Goal: Information Seeking & Learning: Learn about a topic

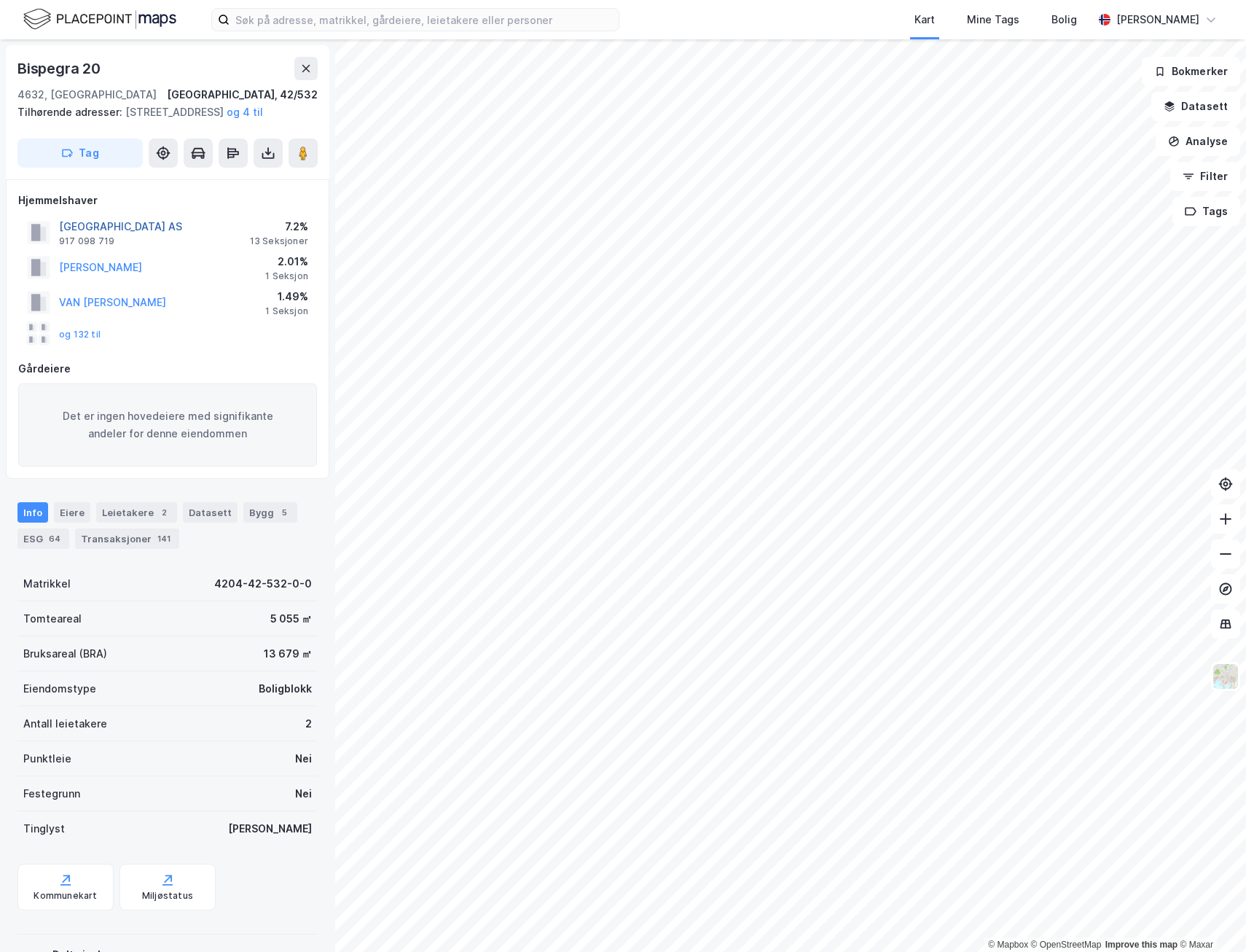
click at [0, 0] on button "[GEOGRAPHIC_DATA] AS" at bounding box center [0, 0] width 0 height 0
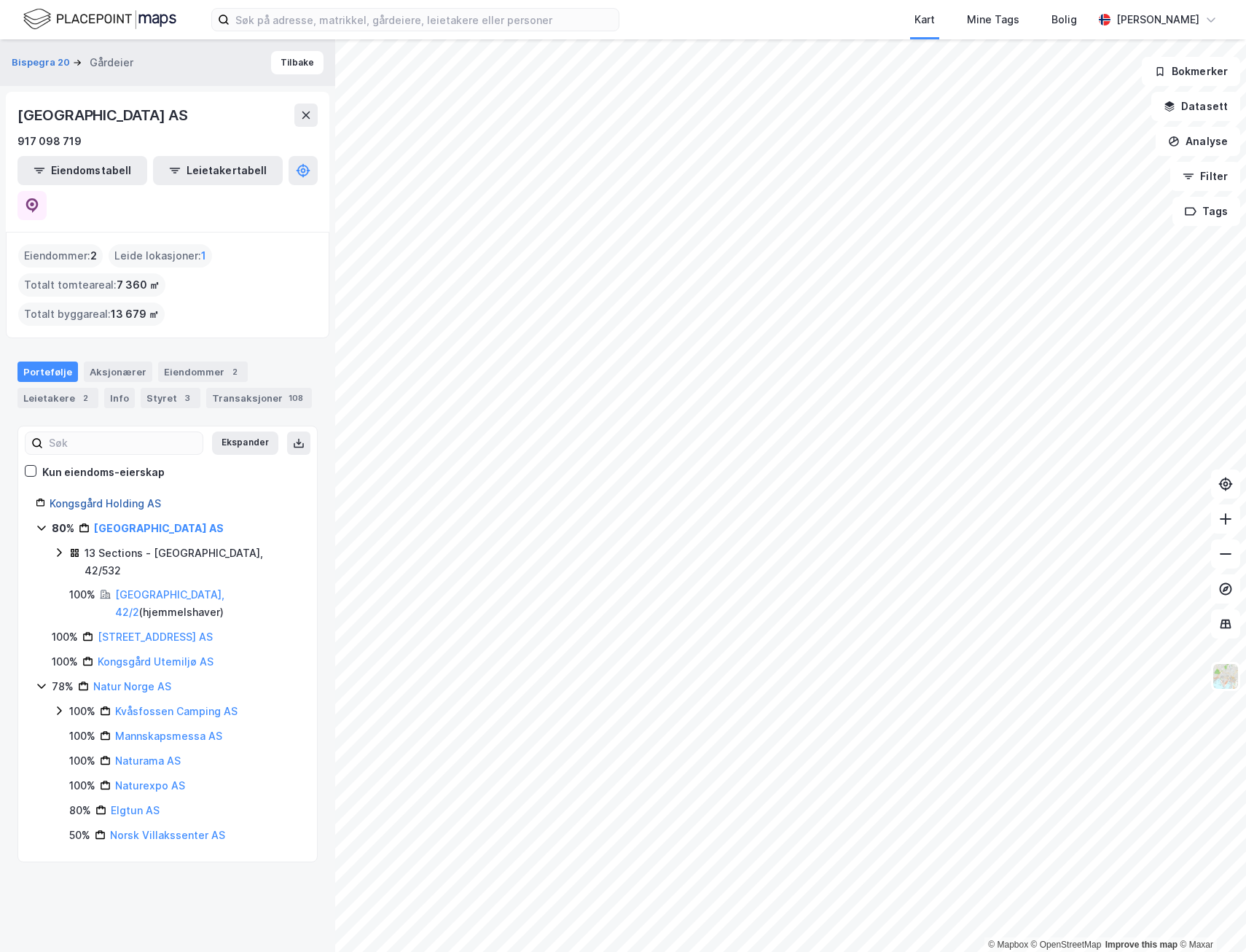
click at [121, 497] on link "Kongsgård Holding AS" at bounding box center [105, 504] width 112 height 13
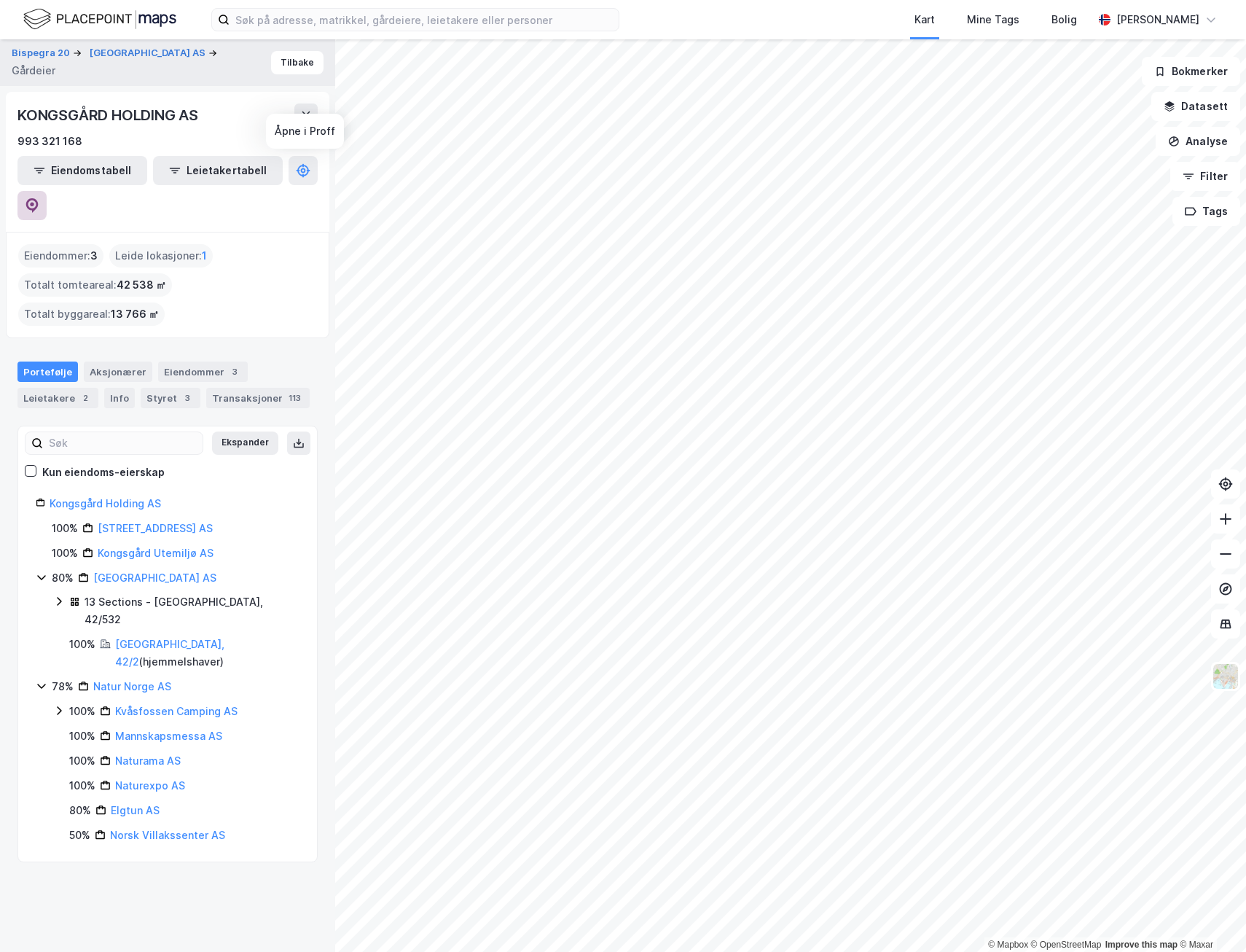
click at [46, 191] on button at bounding box center [32, 205] width 29 height 29
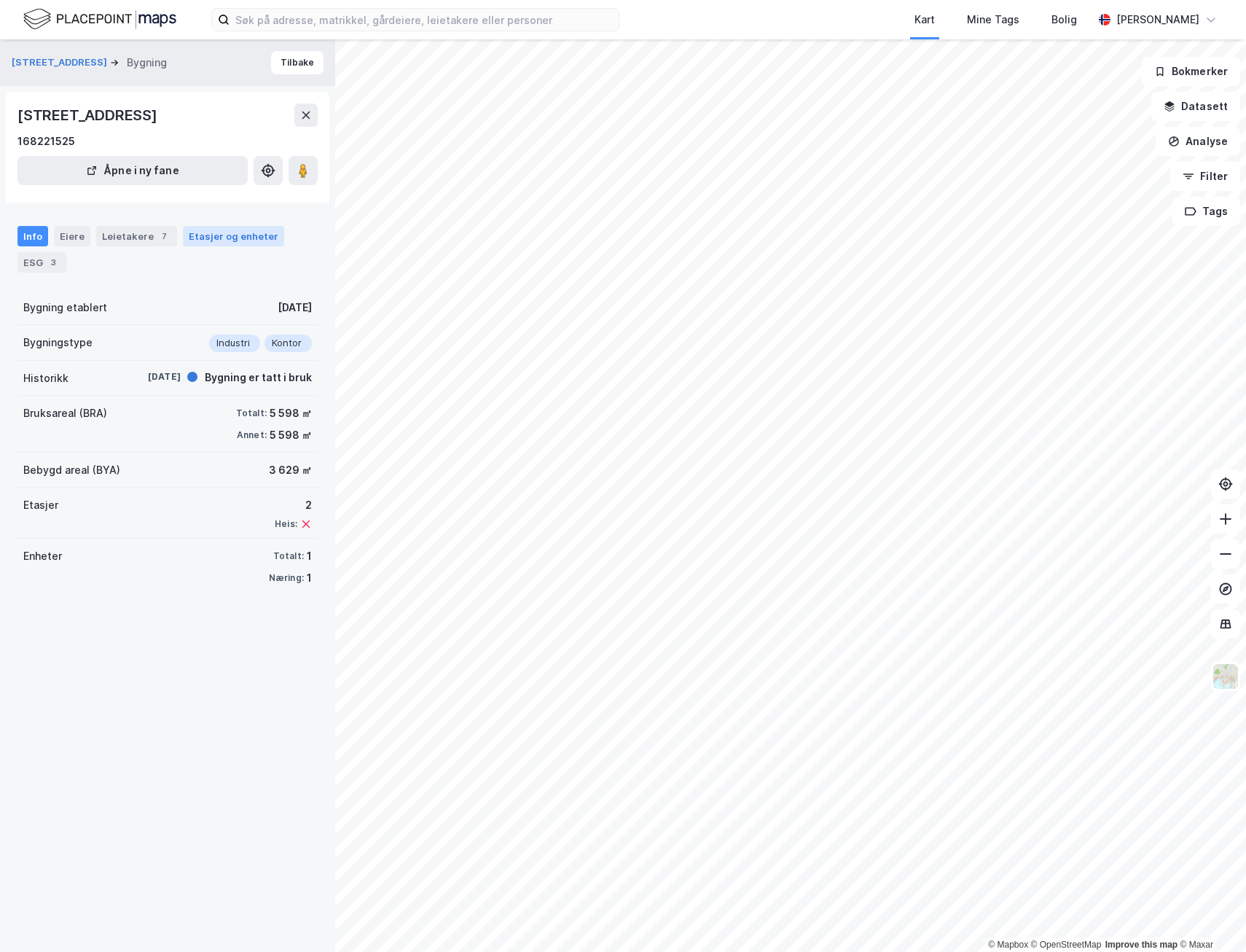
click at [220, 241] on div "Etasjer og enheter" at bounding box center [233, 236] width 90 height 13
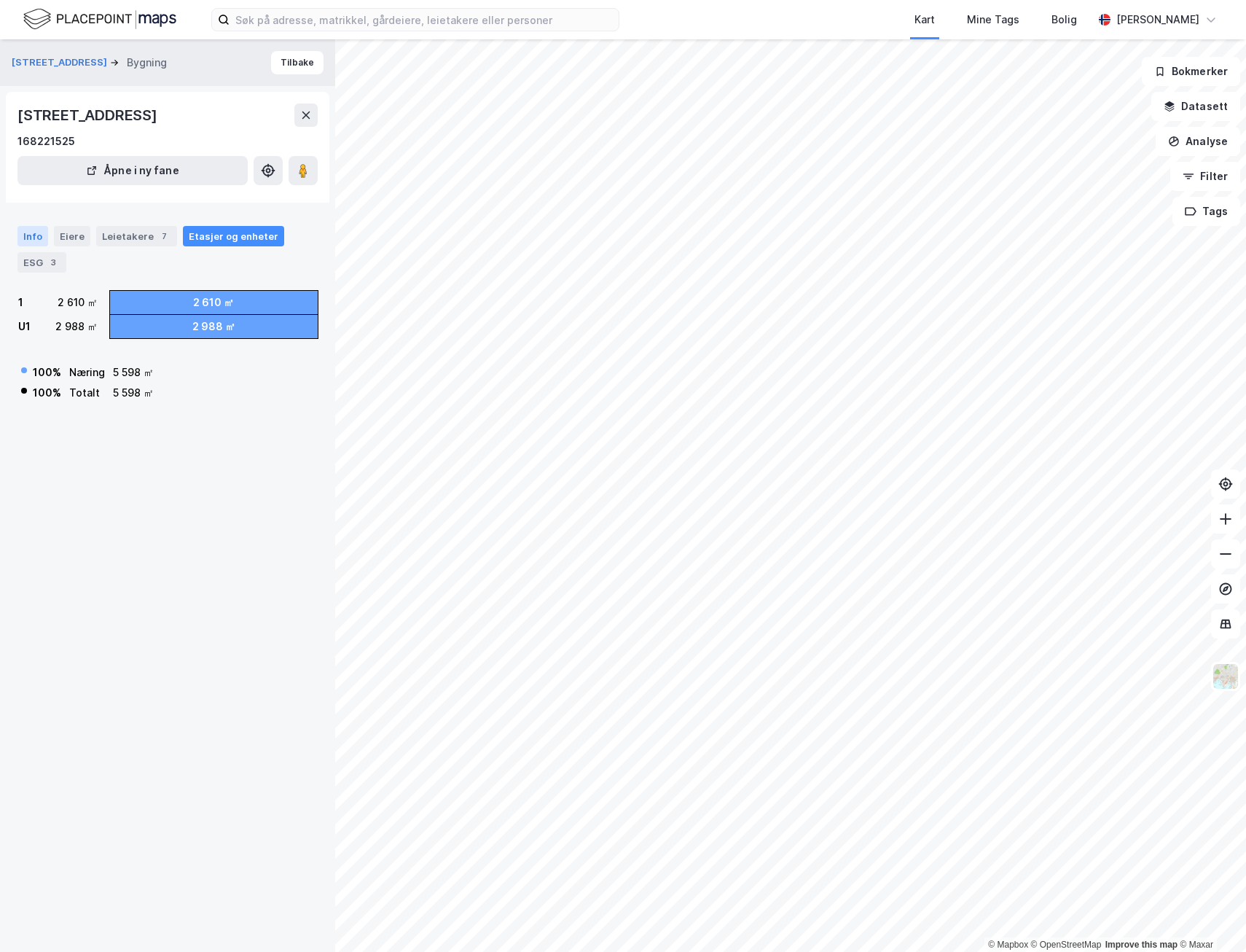
click at [30, 236] on div "Info" at bounding box center [33, 237] width 30 height 21
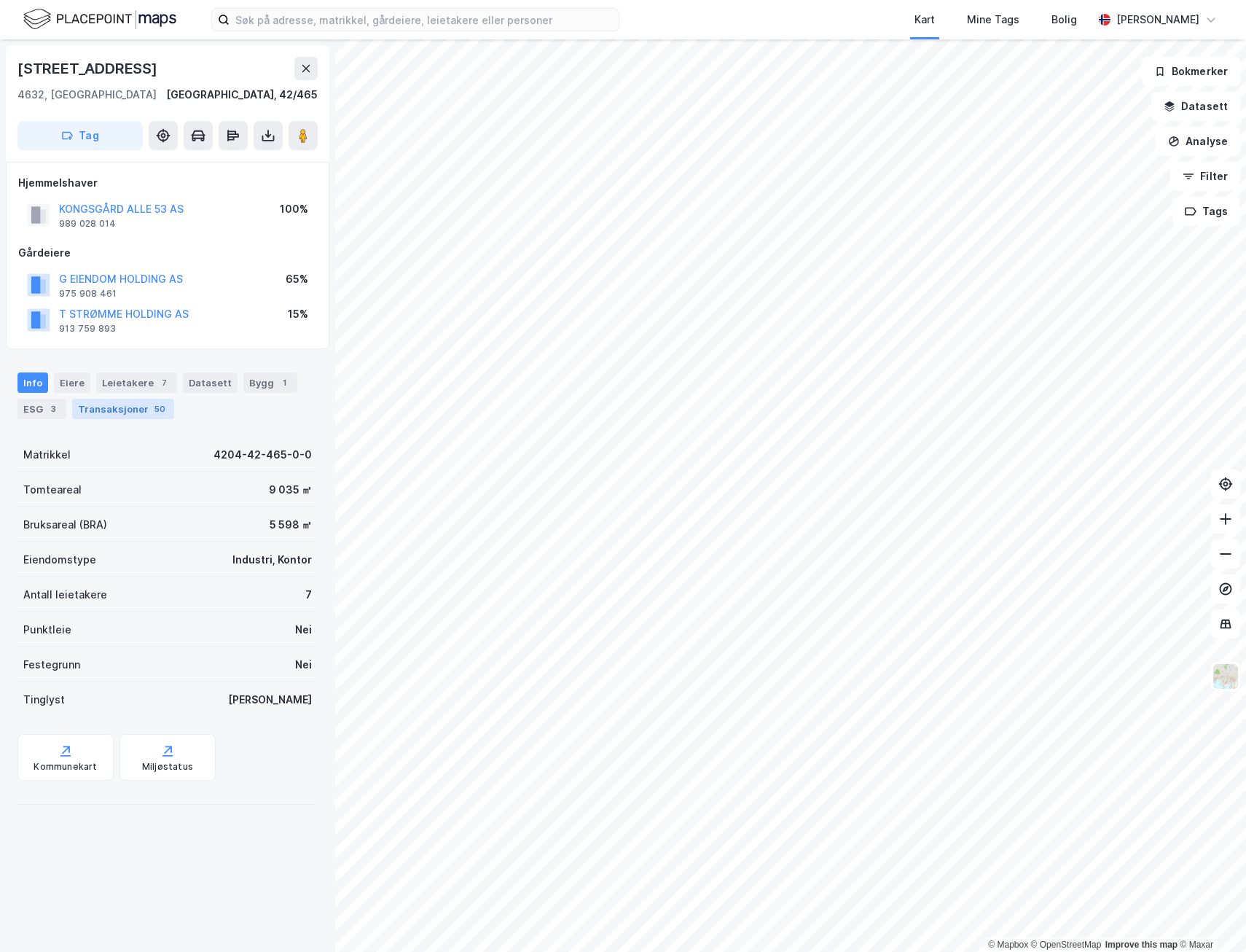
click at [108, 408] on div "Transaksjoner 50" at bounding box center [123, 409] width 102 height 21
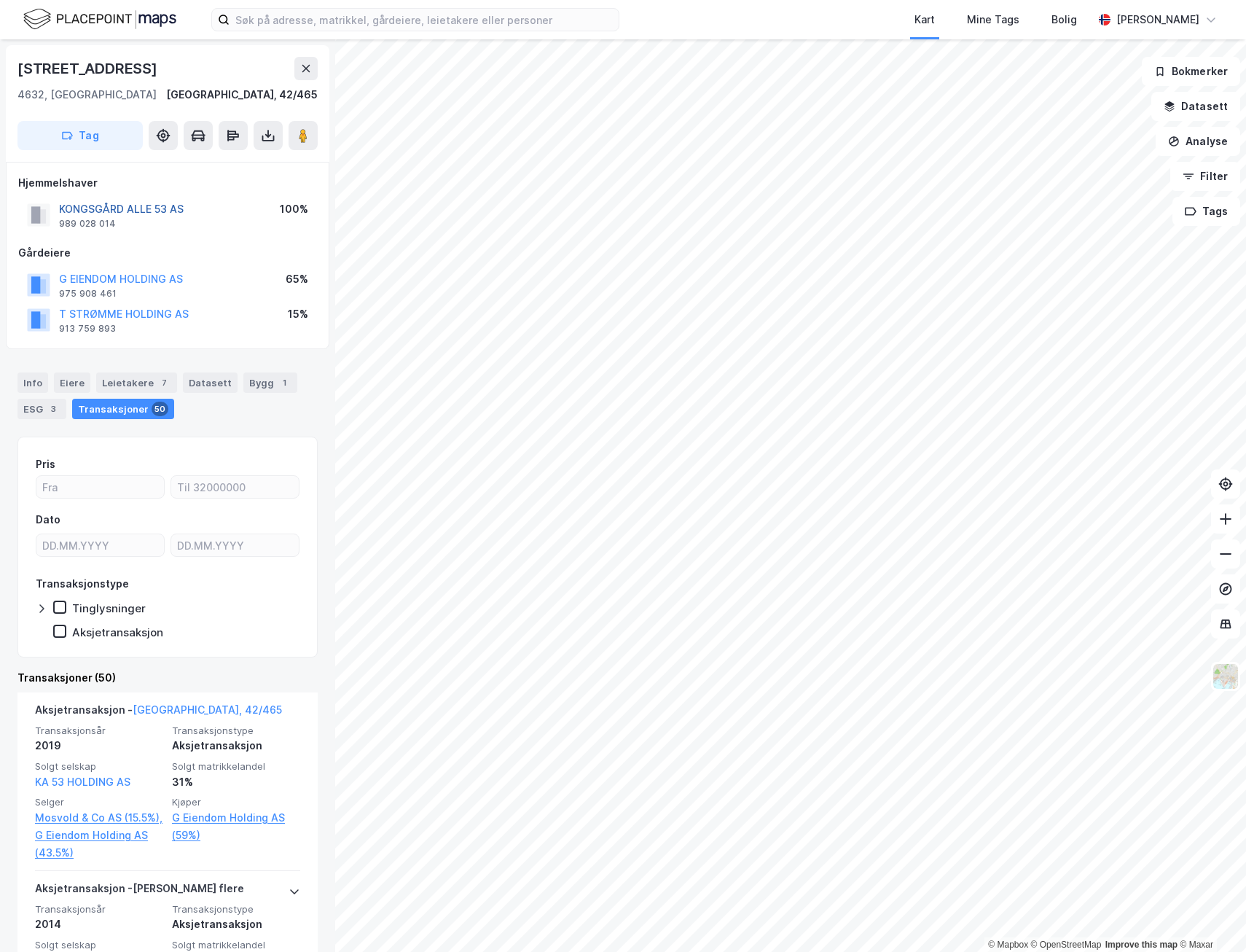
click at [0, 0] on button "KONGSGÅRD ALLE 53 AS" at bounding box center [0, 0] width 0 height 0
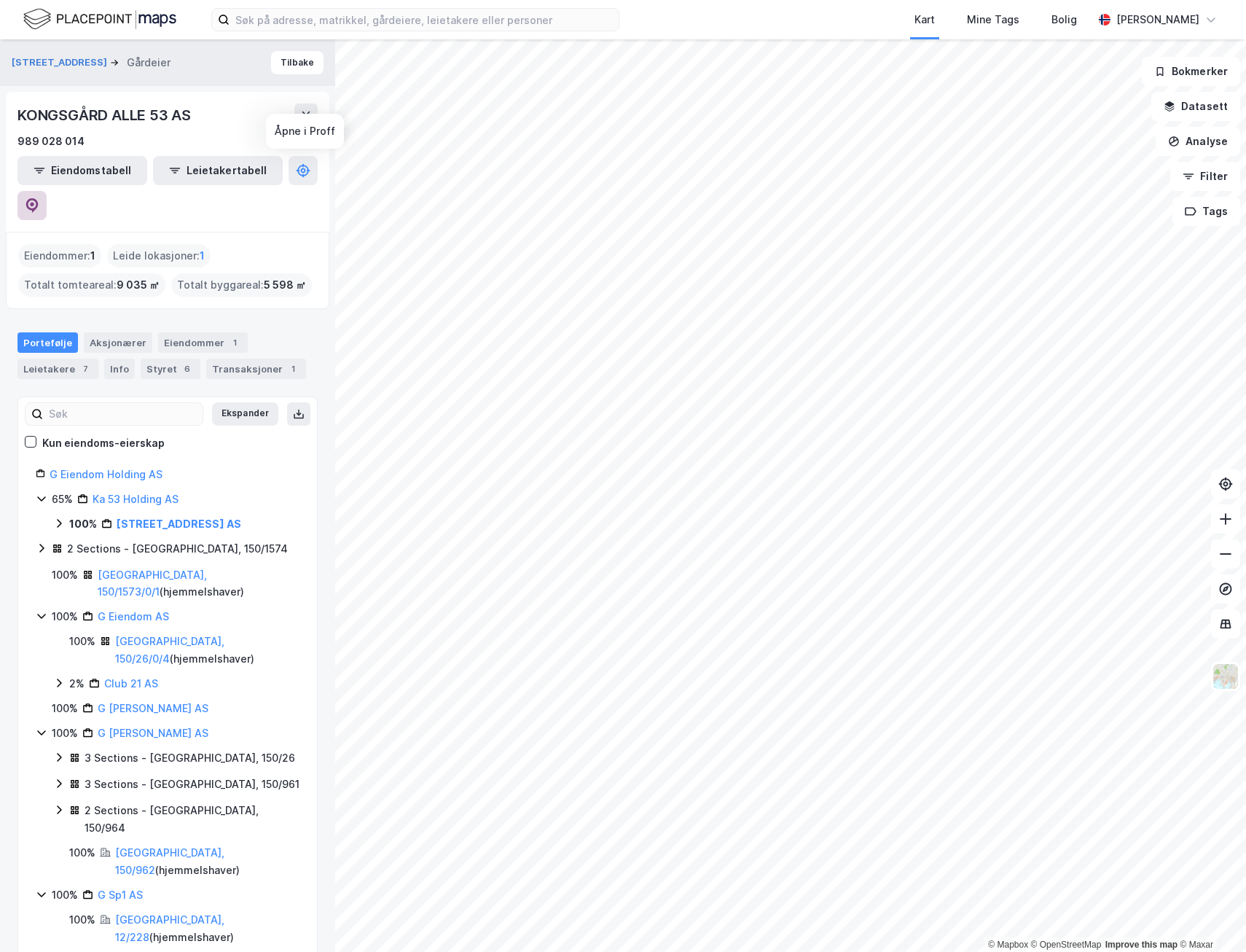
click at [46, 191] on button at bounding box center [32, 205] width 29 height 29
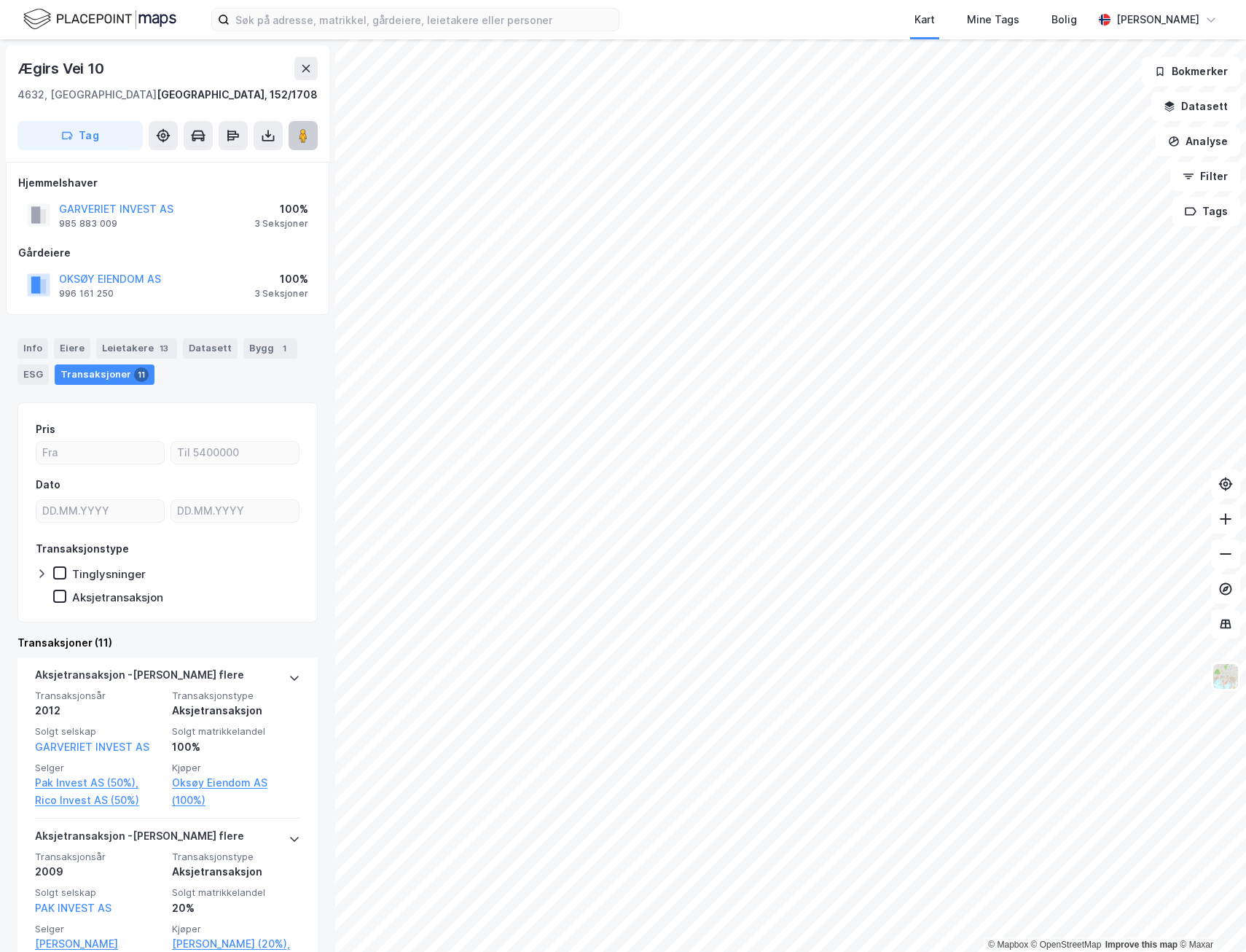
click at [292, 131] on button at bounding box center [303, 135] width 29 height 29
